Goal: Find specific page/section: Find specific page/section

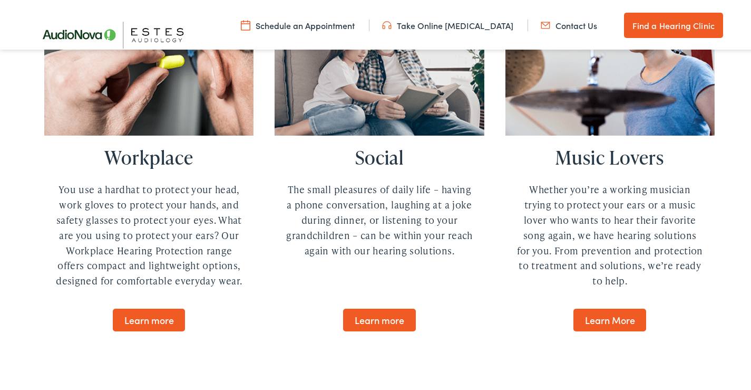
scroll to position [2711, 0]
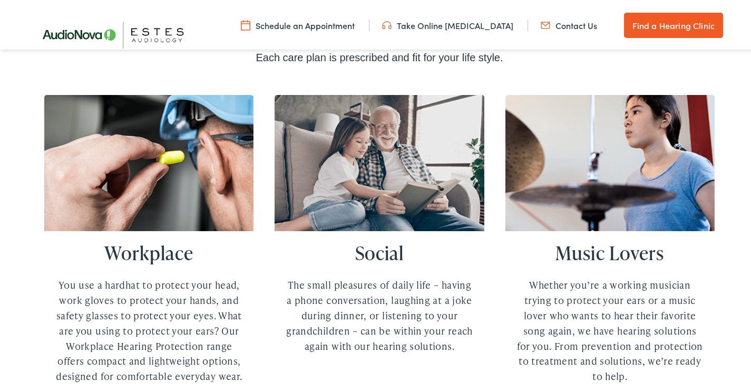
click at [648, 30] on link "Find a Hearing Clinic" at bounding box center [673, 23] width 99 height 25
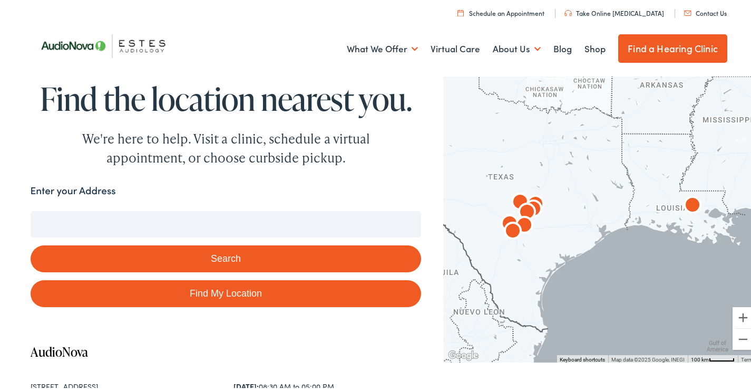
click at [104, 223] on input "Enter your Address" at bounding box center [226, 222] width 391 height 26
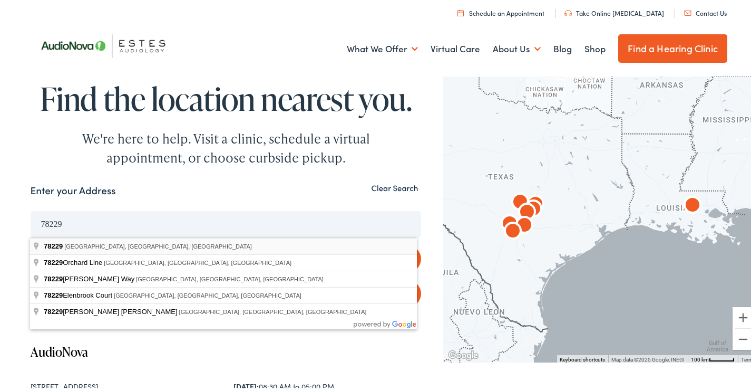
type input "San Antonio, TX 78229, USA"
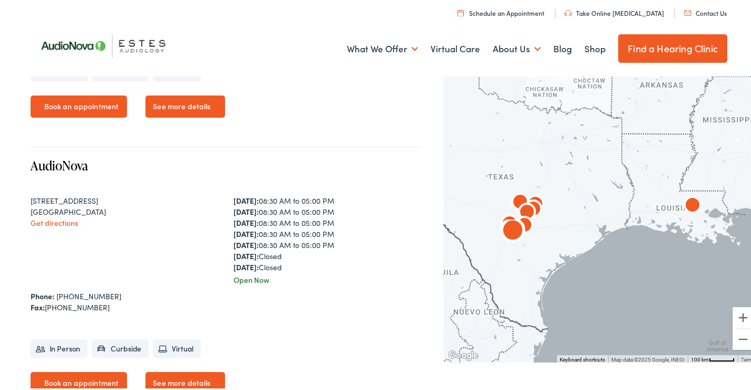
scroll to position [2108, 0]
